Goal: Task Accomplishment & Management: Use online tool/utility

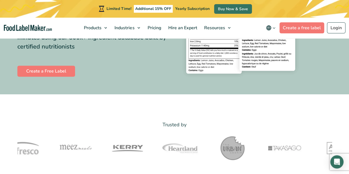
scroll to position [109, 0]
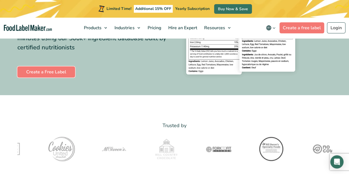
click at [55, 73] on link "Create a Free Label" at bounding box center [46, 71] width 58 height 11
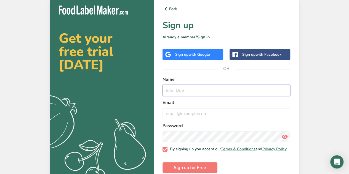
click at [193, 89] on input "text" at bounding box center [226, 90] width 128 height 11
type input "[PERSON_NAME]"
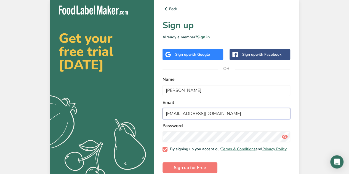
type input "[EMAIL_ADDRESS][DOMAIN_NAME]"
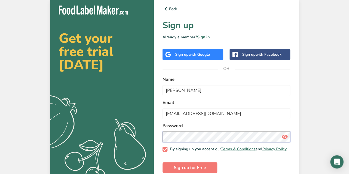
scroll to position [11, 0]
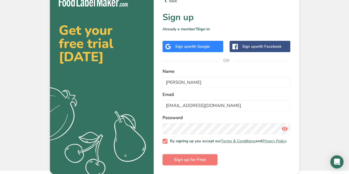
click at [189, 156] on span "Sign up for Free" at bounding box center [190, 159] width 32 height 7
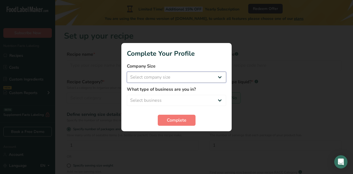
click at [195, 82] on select "Select company size Fewer than 10 Employees 10 to 50 Employees 51 to 500 Employ…" at bounding box center [176, 77] width 99 height 11
select select "1"
click at [127, 72] on select "Select company size Fewer than 10 Employees 10 to 50 Employees 51 to 500 Employ…" at bounding box center [176, 77] width 99 height 11
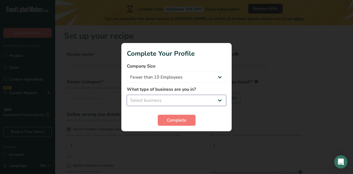
click at [192, 97] on select "Select business Packaged Food Manufacturer Restaurant & Cafe Bakery Meal Plans …" at bounding box center [176, 100] width 99 height 11
select select "8"
click at [127, 95] on select "Select business Packaged Food Manufacturer Restaurant & Cafe Bakery Meal Plans …" at bounding box center [176, 100] width 99 height 11
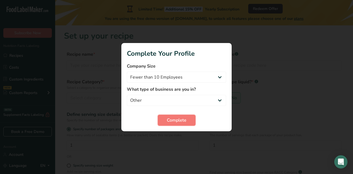
click at [173, 121] on span "Complete" at bounding box center [177, 120] width 20 height 7
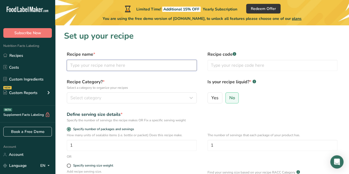
click at [155, 63] on input "text" at bounding box center [132, 65] width 130 height 11
type input "Chocolate Chip Cookies"
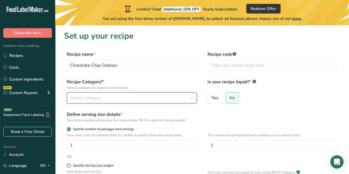
click at [143, 97] on div "Select category" at bounding box center [129, 98] width 119 height 7
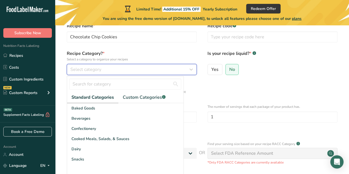
scroll to position [28, 0]
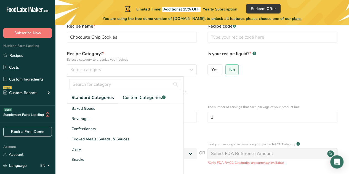
click at [138, 110] on div "Baked Goods" at bounding box center [125, 108] width 116 height 10
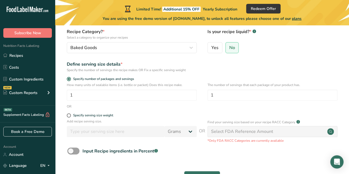
scroll to position [50, 0]
click at [185, 97] on input "1" at bounding box center [132, 95] width 130 height 11
type input "24"
click at [211, 114] on div "Specify serving size weight" at bounding box center [202, 117] width 276 height 6
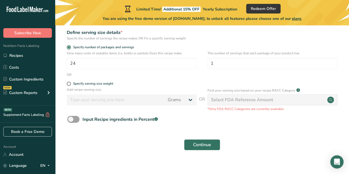
scroll to position [88, 0]
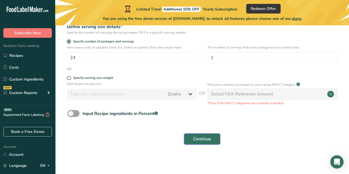
click at [210, 140] on span "Continue" at bounding box center [202, 139] width 18 height 7
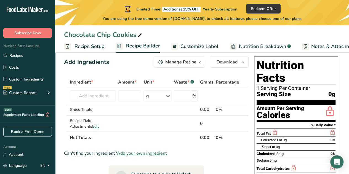
scroll to position [9, 0]
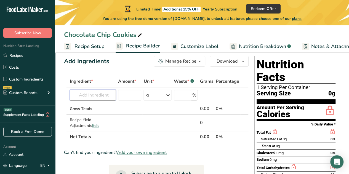
click at [104, 93] on input "text" at bounding box center [93, 95] width 46 height 11
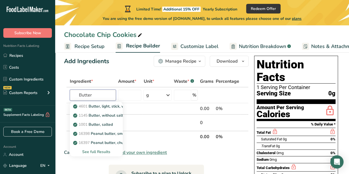
type input "Butter"
click at [89, 124] on p "1001 Butter, salted" at bounding box center [93, 125] width 39 height 6
type input "Butter, salted"
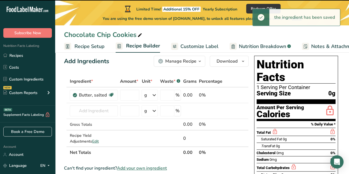
type input "0"
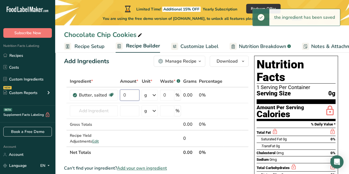
click at [129, 96] on input "0" at bounding box center [130, 95] width 20 height 11
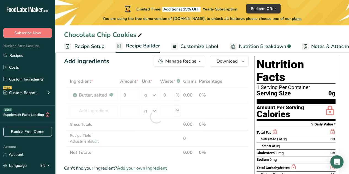
click at [157, 98] on div "Ingredient * Amount * Unit * Waste * .a-a{fill:#347362;}.b-a{fill:#fff;} Grams …" at bounding box center [156, 117] width 185 height 83
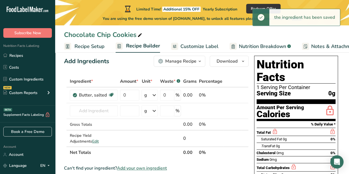
drag, startPoint x: 157, startPoint y: 98, endPoint x: 154, endPoint y: 94, distance: 5.1
click at [154, 94] on icon at bounding box center [154, 95] width 7 height 10
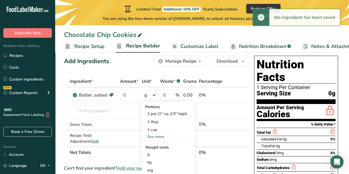
click at [154, 94] on icon at bounding box center [154, 95] width 7 height 10
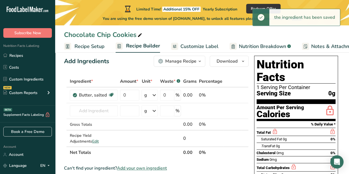
click at [154, 94] on icon at bounding box center [154, 95] width 7 height 10
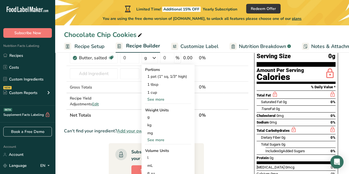
scroll to position [46, 0]
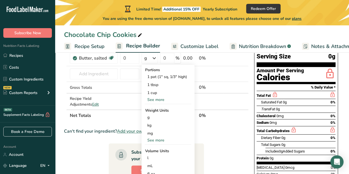
click at [151, 94] on div "1 cup" at bounding box center [168, 93] width 46 height 8
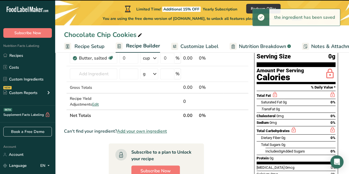
scroll to position [14, 0]
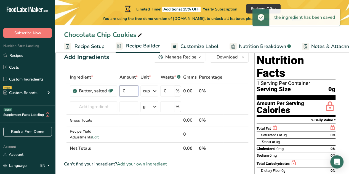
click at [134, 88] on input "0" at bounding box center [128, 91] width 19 height 11
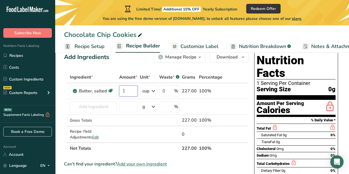
type input "1"
click at [166, 151] on div "Ingredient * Amount * Unit * Waste * .a-a{fill:#347362;}.b-a{fill:#fff;} Grams …" at bounding box center [156, 112] width 185 height 83
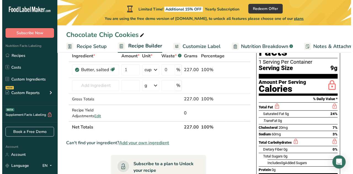
scroll to position [0, 0]
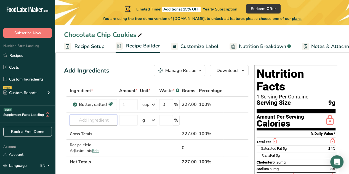
click at [100, 120] on input "text" at bounding box center [93, 120] width 47 height 11
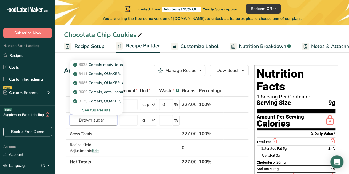
type input "Brown sugar"
click at [94, 107] on div "See full Results" at bounding box center [96, 110] width 44 height 6
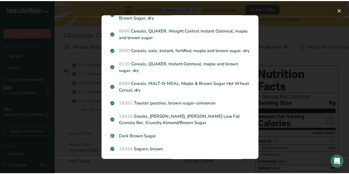
scroll to position [88, 0]
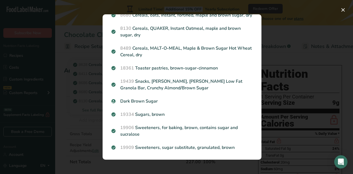
click at [185, 116] on p "19334 Sugars, brown" at bounding box center [181, 114] width 141 height 7
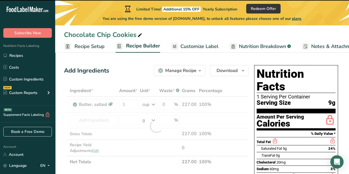
type input "0"
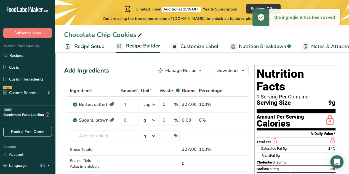
click at [153, 119] on icon at bounding box center [153, 120] width 7 height 10
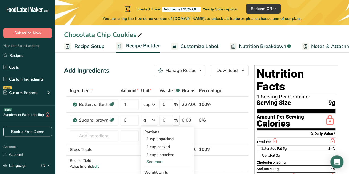
click at [159, 149] on div "1 cup packed" at bounding box center [167, 147] width 46 height 8
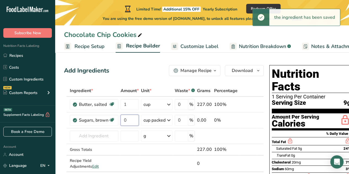
click at [132, 122] on input "0" at bounding box center [130, 120] width 18 height 11
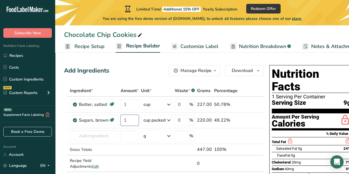
type input "1"
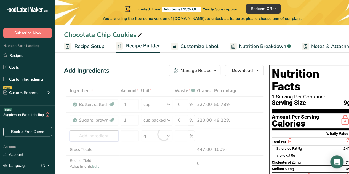
click at [96, 132] on div "Ingredient * Amount * Unit * Waste * .a-a{fill:#347362;}.b-a{fill:#fff;} Grams …" at bounding box center [164, 134] width 200 height 98
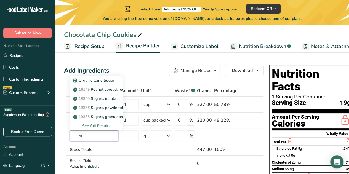
type input "s"
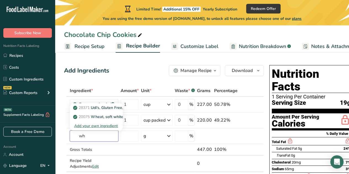
type input "w"
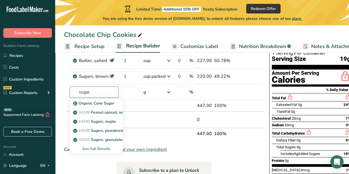
scroll to position [46, 0]
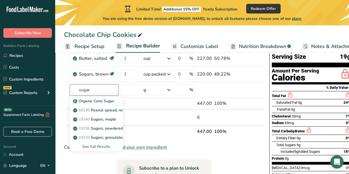
type input "sugar"
click at [99, 147] on div "See full Results" at bounding box center [96, 147] width 44 height 6
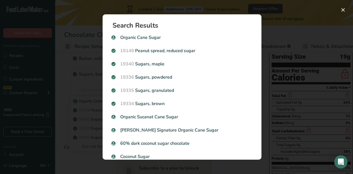
click at [204, 86] on div "19335 [GEOGRAPHIC_DATA], granulated" at bounding box center [182, 90] width 148 height 13
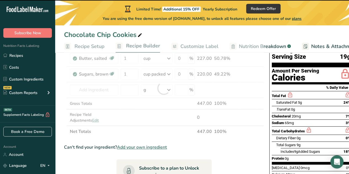
type input "0"
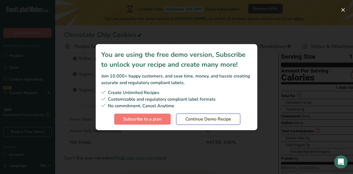
click at [193, 120] on span "Continue Demo Recipe" at bounding box center [208, 119] width 46 height 7
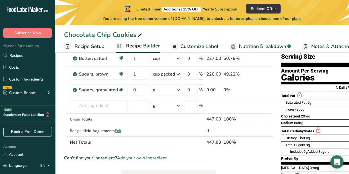
click at [164, 89] on div "g" at bounding box center [165, 89] width 31 height 11
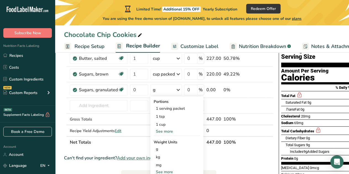
click at [169, 125] on div "1 cup" at bounding box center [177, 125] width 46 height 8
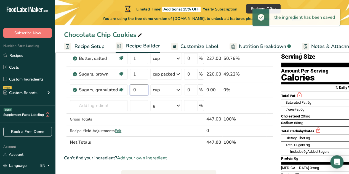
click at [138, 87] on input "0" at bounding box center [139, 89] width 18 height 11
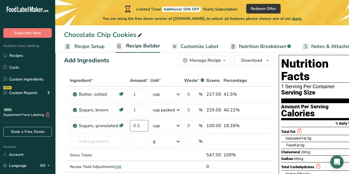
scroll to position [10, 0]
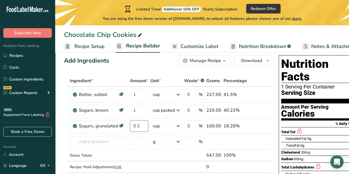
type input "0.5"
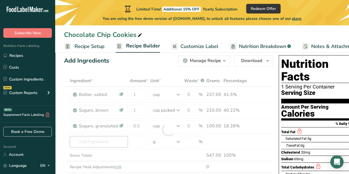
click at [111, 140] on div "Ingredient * Amount * Unit * Waste * .a-a{fill:#347362;}.b-a{fill:#fff;} Grams …" at bounding box center [168, 129] width 209 height 109
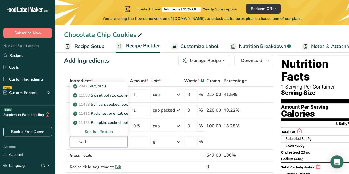
type input "salt"
click at [98, 86] on p "2047 Salt, table" at bounding box center [90, 86] width 33 height 6
type input "Salt, table"
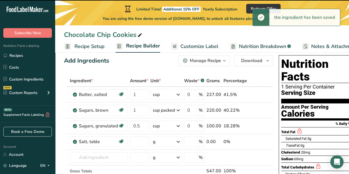
type input "0"
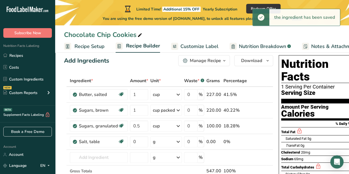
click at [175, 139] on icon at bounding box center [178, 142] width 7 height 10
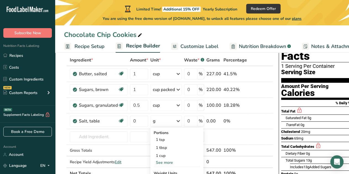
scroll to position [32, 0]
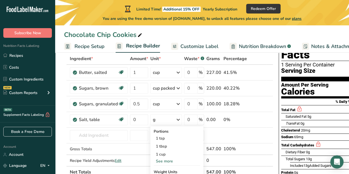
click at [165, 138] on div "1 tsp" at bounding box center [177, 138] width 46 height 8
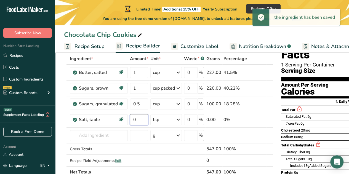
click at [142, 117] on input "0" at bounding box center [139, 119] width 18 height 11
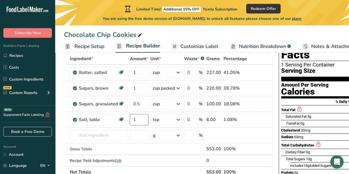
type input "1"
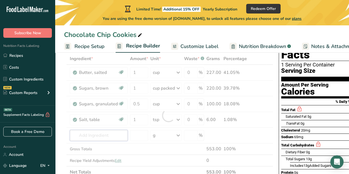
click at [95, 133] on div "Ingredient * Amount * Unit * Waste * .a-a{fill:#347362;}.b-a{fill:#fff;} Grams …" at bounding box center [168, 115] width 209 height 125
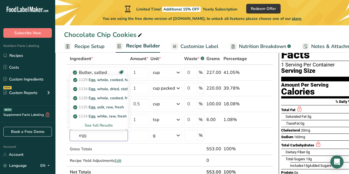
type input "egg"
click at [100, 123] on div "See full Results" at bounding box center [98, 125] width 49 height 6
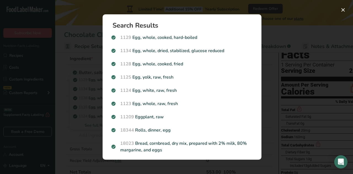
click at [211, 92] on p "1124 Egg, white, raw, fresh" at bounding box center [181, 90] width 141 height 7
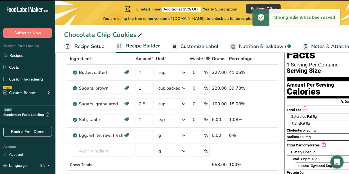
type input "0"
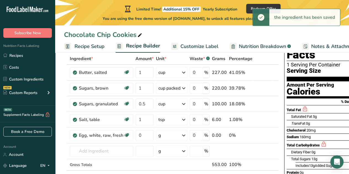
click at [168, 136] on div "g" at bounding box center [171, 135] width 31 height 11
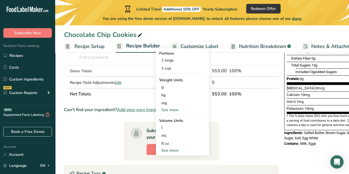
scroll to position [126, 0]
click at [175, 150] on div "See more" at bounding box center [182, 151] width 46 height 6
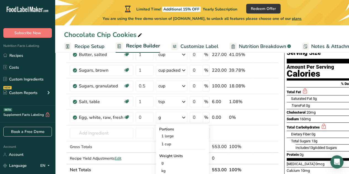
scroll to position [49, 0]
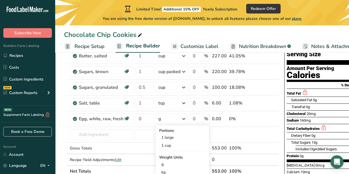
click at [173, 119] on div "g" at bounding box center [171, 118] width 31 height 11
click at [176, 118] on div "g" at bounding box center [171, 118] width 31 height 11
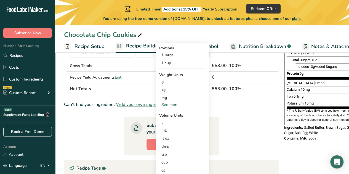
scroll to position [131, 0]
click at [174, 141] on div "fl oz Volume units require a density conversion. If you know your ingredient's …" at bounding box center [182, 138] width 46 height 8
click at [170, 137] on div "fl oz" at bounding box center [182, 138] width 42 height 6
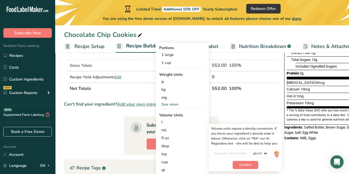
click at [167, 138] on div "fl oz" at bounding box center [182, 138] width 42 height 6
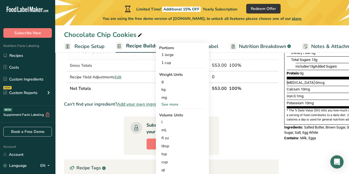
click at [186, 139] on div "fl oz" at bounding box center [182, 138] width 42 height 6
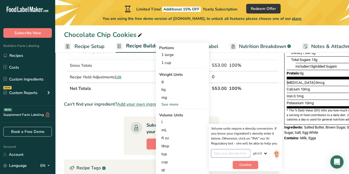
click at [233, 156] on input "number" at bounding box center [230, 153] width 39 height 8
click at [265, 151] on select "lb/ft3 g/cm3" at bounding box center [260, 153] width 20 height 8
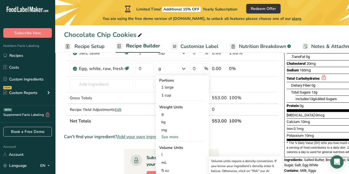
scroll to position [99, 0]
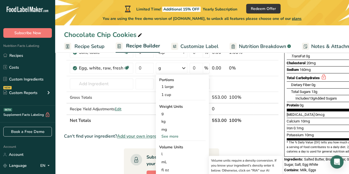
click at [173, 135] on div "See more" at bounding box center [182, 137] width 46 height 6
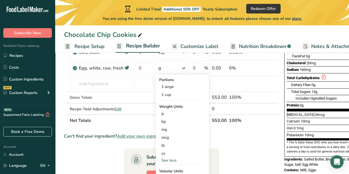
click at [172, 152] on div "oz" at bounding box center [182, 154] width 46 height 8
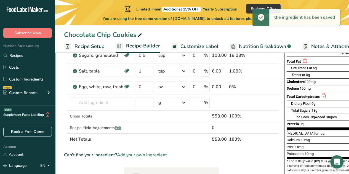
scroll to position [74, 0]
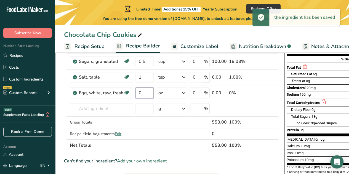
click at [140, 91] on input "0" at bounding box center [144, 92] width 18 height 11
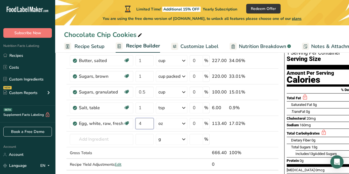
scroll to position [40, 0]
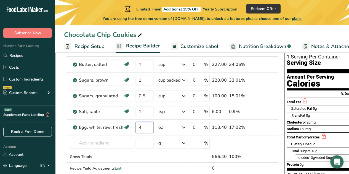
type input "4"
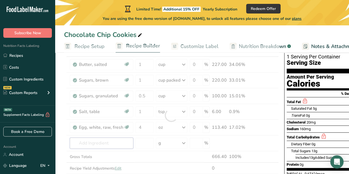
click at [76, 140] on div "Ingredient * Amount * Unit * Waste * .a-a{fill:#347362;}.b-a{fill:#fff;} Grams …" at bounding box center [171, 115] width 215 height 141
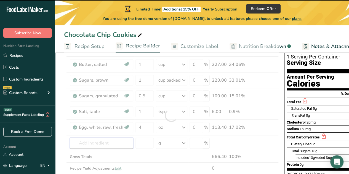
type input "v"
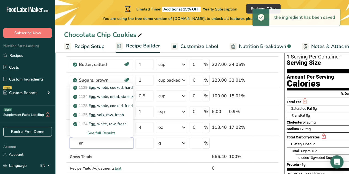
type input "a"
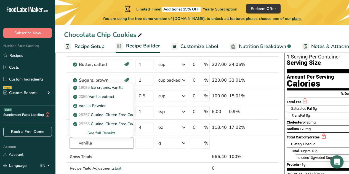
type input "vanilla"
click at [110, 98] on p "2050 Vanilla extract" at bounding box center [94, 97] width 40 height 6
type input "Vanilla extract"
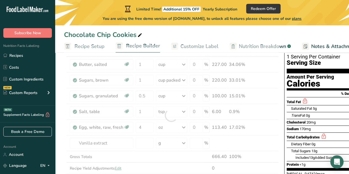
click at [110, 98] on div at bounding box center [171, 115] width 215 height 141
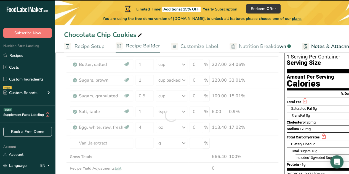
type input "0"
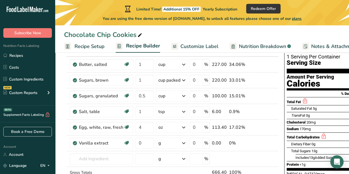
click at [172, 141] on div "g" at bounding box center [171, 143] width 31 height 11
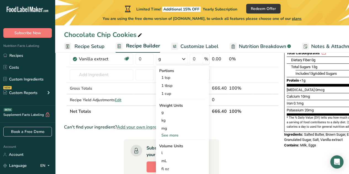
scroll to position [124, 0]
click at [174, 134] on div "See more" at bounding box center [182, 135] width 46 height 6
click at [174, 150] on div "oz" at bounding box center [182, 152] width 46 height 8
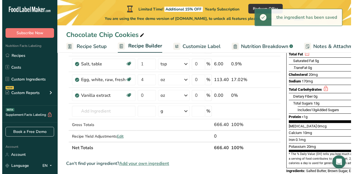
scroll to position [84, 0]
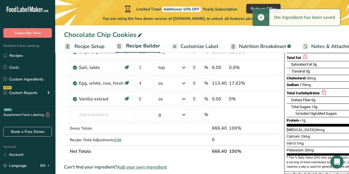
click at [172, 99] on div "oz" at bounding box center [171, 99] width 31 height 11
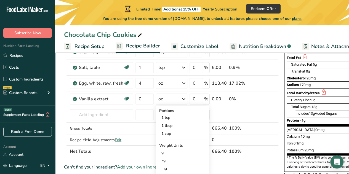
click at [181, 117] on div "1 tsp" at bounding box center [182, 118] width 46 height 8
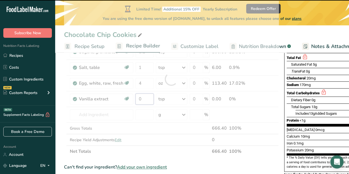
click at [145, 98] on input "0" at bounding box center [144, 99] width 18 height 11
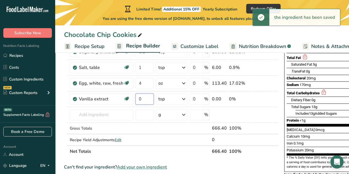
click at [145, 98] on input "0" at bounding box center [144, 99] width 18 height 11
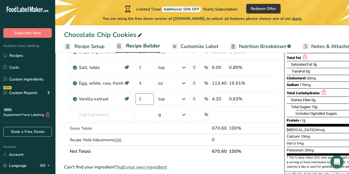
type input "1"
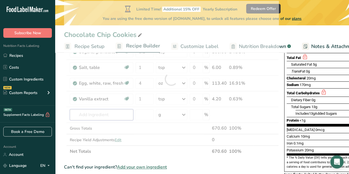
click at [94, 116] on div "Ingredient * Amount * Unit * Waste * .a-a{fill:#347362;}.b-a{fill:#fff;} Grams …" at bounding box center [171, 79] width 215 height 156
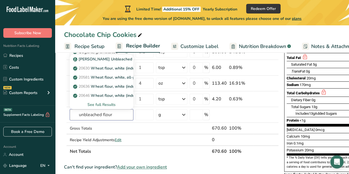
type input "unbleached flour"
click at [104, 102] on div "See full Results" at bounding box center [101, 105] width 55 height 6
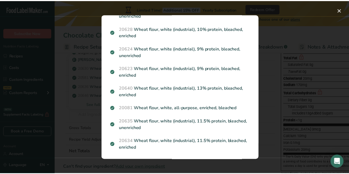
scroll to position [0, 0]
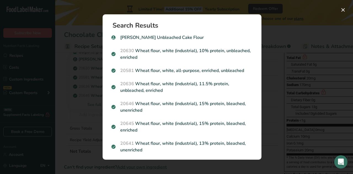
click at [82, 133] on div "Search results modal" at bounding box center [176, 87] width 353 height 174
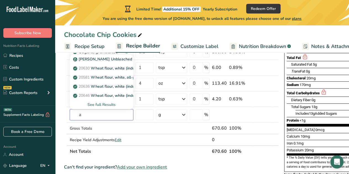
click at [96, 111] on input "a" at bounding box center [101, 114] width 63 height 11
type input "all purpose flour"
click at [103, 106] on div "See full Results" at bounding box center [101, 105] width 55 height 6
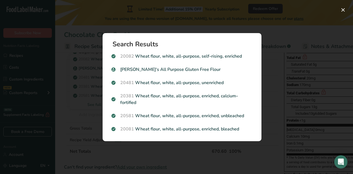
click at [248, 113] on p "20581 Wheat flour, white, all-purpose, enriched, unbleached" at bounding box center [181, 116] width 141 height 7
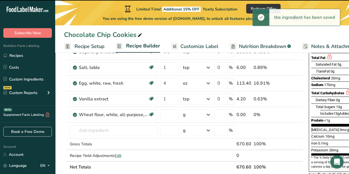
type input "0"
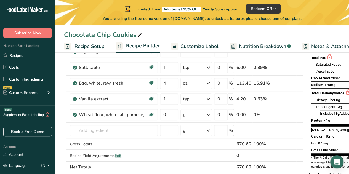
click at [196, 111] on div "g" at bounding box center [195, 114] width 31 height 11
click at [200, 134] on div "1 cup" at bounding box center [207, 133] width 46 height 8
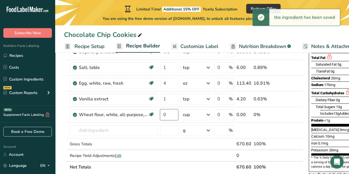
click at [169, 114] on input "0" at bounding box center [169, 114] width 18 height 11
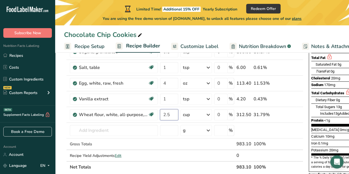
type input "2.5"
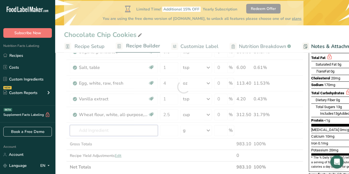
click at [135, 127] on div "Ingredient * Amount * Unit * Waste * .a-a{fill:#347362;}.b-a{fill:#fff;} Grams …" at bounding box center [183, 87] width 239 height 172
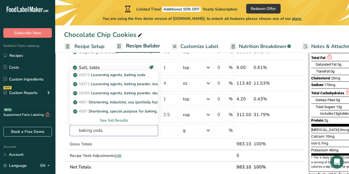
type input "baking soda"
click at [137, 74] on p "18372 Leavening agents, baking soda" at bounding box center [109, 75] width 71 height 6
type input "Leavening agents, baking soda"
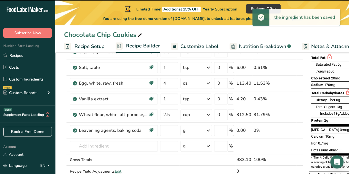
type input "0"
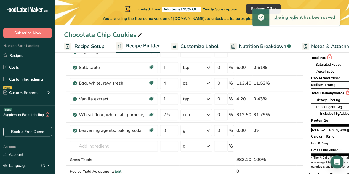
click at [199, 127] on div "g" at bounding box center [195, 130] width 31 height 11
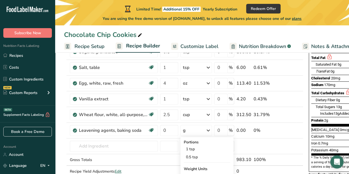
click at [195, 148] on div "1 tsp" at bounding box center [207, 149] width 46 height 8
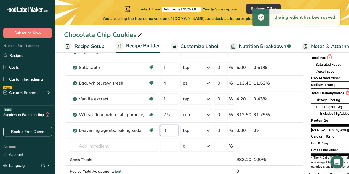
click at [167, 132] on input "0" at bounding box center [169, 130] width 18 height 11
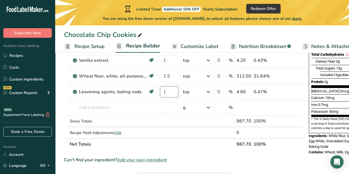
scroll to position [124, 0]
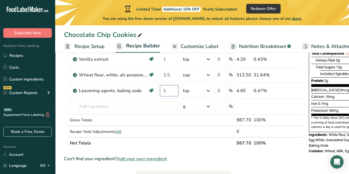
type input "1"
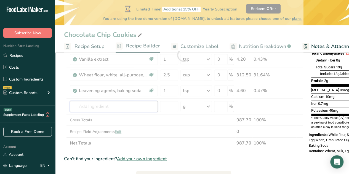
click at [118, 106] on div "Ingredient * Amount * Unit * Waste * .a-a{fill:#347362;}.b-a{fill:#fff;} Grams …" at bounding box center [183, 55] width 239 height 188
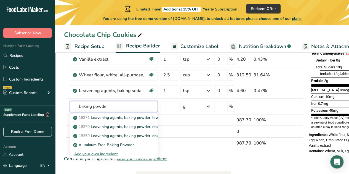
type input "baking powder"
click at [106, 119] on p "18371 Leavening agents, baking powder, low-sodium" at bounding box center [123, 118] width 99 height 6
type input "Leavening agents, baking powder, low-sodium"
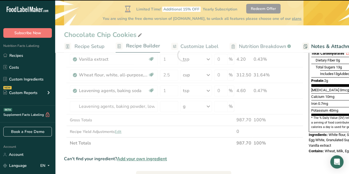
type input "0"
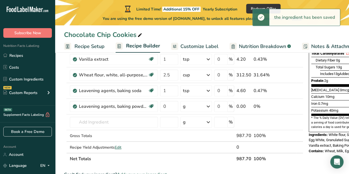
click at [198, 107] on div "g" at bounding box center [195, 106] width 31 height 11
click at [199, 136] on div "0.5 tsp" at bounding box center [207, 133] width 46 height 8
click at [171, 106] on input "0" at bounding box center [169, 106] width 18 height 11
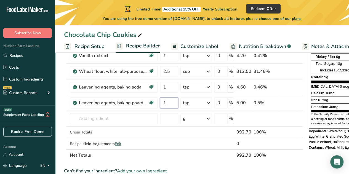
scroll to position [128, 0]
type input "1"
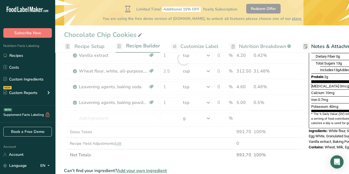
click at [195, 100] on div "Ingredient * Amount * Unit * Waste * .a-a{fill:#347362;}.b-a{fill:#fff;} Grams …" at bounding box center [183, 59] width 239 height 204
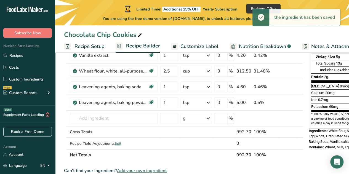
click at [200, 100] on div "tsp" at bounding box center [195, 102] width 31 height 11
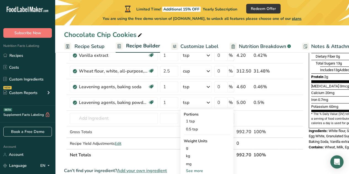
click at [198, 120] on div "1 tsp" at bounding box center [207, 121] width 46 height 8
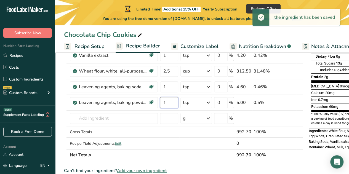
click at [168, 101] on input "1" at bounding box center [169, 102] width 18 height 11
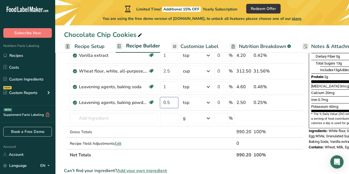
type input "0.5"
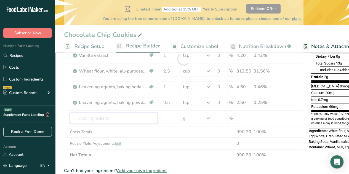
click at [92, 118] on div "Ingredient * Amount * Unit * Waste * .a-a{fill:#347362;}.b-a{fill:#fff;} Grams …" at bounding box center [183, 59] width 239 height 204
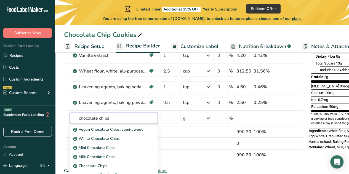
type input "chocolate chips"
click at [133, 132] on link "Vegan Chocolate Chips, semi-sweet" at bounding box center [114, 129] width 88 height 9
type input "Vegan Chocolate Chips, semi-sweet"
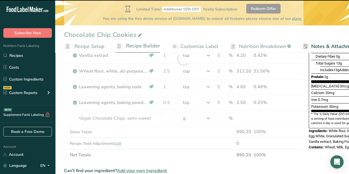
type input "0"
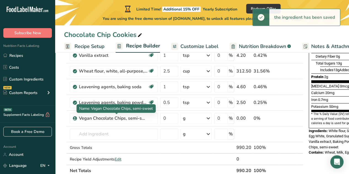
click at [126, 118] on div "Vegan Chocolate Chips, semi-sweet" at bounding box center [113, 118] width 69 height 7
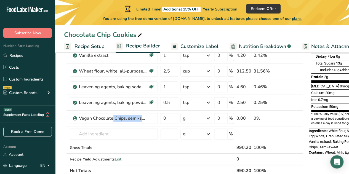
click at [145, 117] on div "Vegan Chocolate Chips, semi-sweet" at bounding box center [113, 118] width 69 height 7
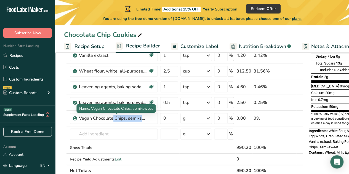
click at [145, 117] on div "Vegan Chocolate Chips, semi-sweet" at bounding box center [113, 118] width 69 height 7
click at [134, 119] on div "Vegan Chocolate Chips, semi-sweet" at bounding box center [113, 118] width 69 height 7
click at [140, 118] on div "Vegan Chocolate Chips, semi-sweet" at bounding box center [113, 118] width 69 height 7
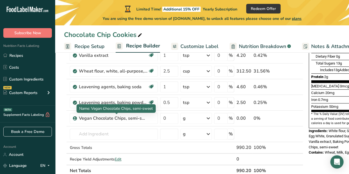
click at [140, 118] on div "Vegan Chocolate Chips, semi-sweet" at bounding box center [113, 118] width 69 height 7
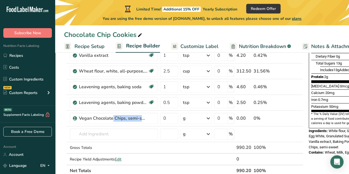
click at [290, 117] on icon at bounding box center [292, 119] width 4 height 6
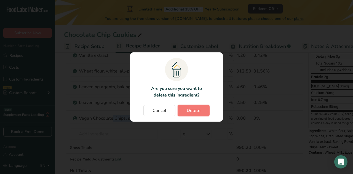
click at [187, 111] on span "Delete" at bounding box center [194, 110] width 14 height 7
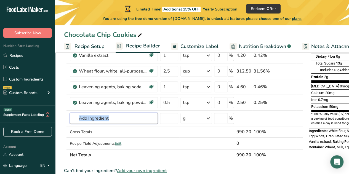
click at [117, 121] on input "text" at bounding box center [114, 118] width 88 height 11
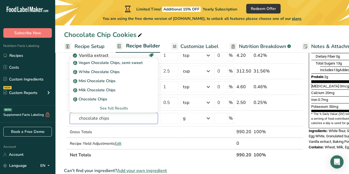
type input "chocolate chips"
click at [114, 87] on p "Milk Chocolate Chips" at bounding box center [94, 90] width 41 height 6
type input "Milk Chocolate Chips"
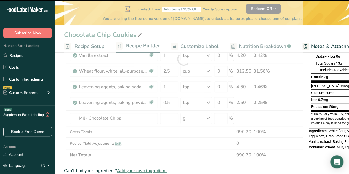
type input "0"
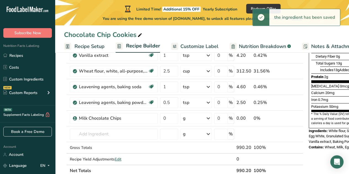
click at [193, 117] on div "g" at bounding box center [195, 118] width 31 height 11
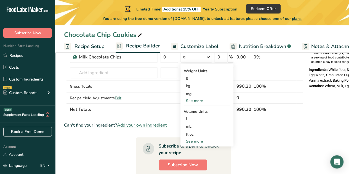
scroll to position [188, 0]
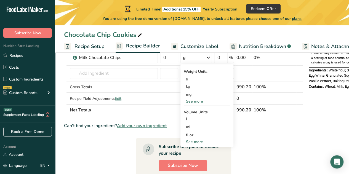
click at [194, 140] on div "See more" at bounding box center [207, 142] width 46 height 6
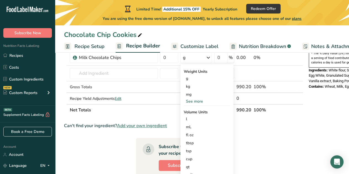
click at [199, 156] on div "cup" at bounding box center [207, 159] width 42 height 6
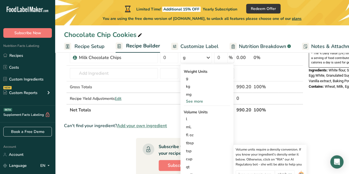
click at [199, 159] on div "cup" at bounding box center [207, 159] width 42 height 6
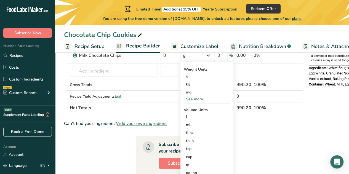
scroll to position [190, 0]
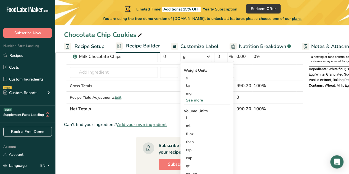
click at [196, 97] on div "See more" at bounding box center [207, 100] width 46 height 6
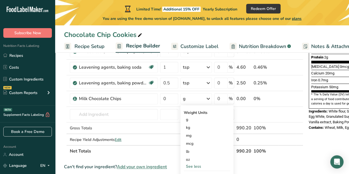
scroll to position [147, 0]
click at [202, 159] on div "oz" at bounding box center [207, 160] width 46 height 8
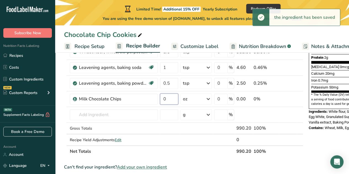
click at [171, 96] on input "0" at bounding box center [169, 99] width 18 height 11
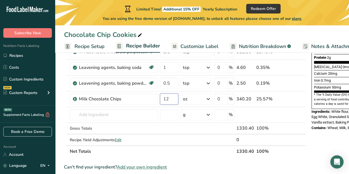
type input "12"
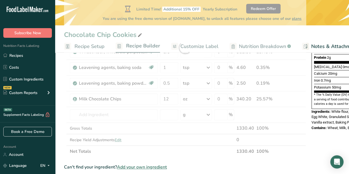
click at [199, 151] on div "Ingredient * Amount * Unit * Waste * .a-a{fill:#347362;}.b-a{fill:#fff;} Grams …" at bounding box center [185, 47] width 242 height 219
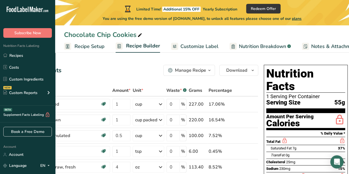
scroll to position [0, 0]
click at [319, 145] on div "Saturated Fat 7g 37%" at bounding box center [308, 148] width 74 height 7
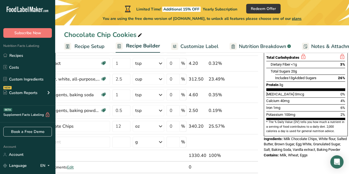
scroll to position [120, 0]
click at [303, 165] on div "Nutrition Facts 1 Serving Per Container Serving Size 55g Amount Per Serving Cal…" at bounding box center [306, 136] width 88 height 386
